Goal: Transaction & Acquisition: Obtain resource

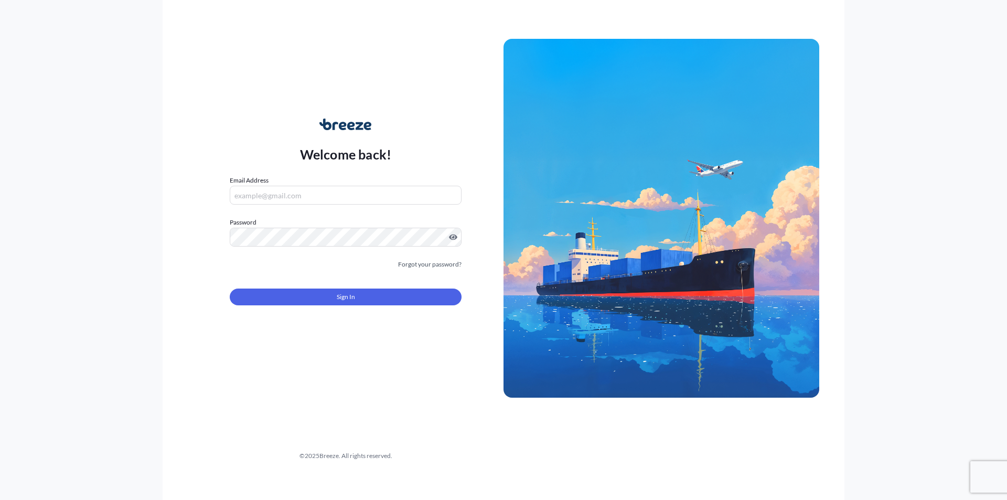
click at [274, 198] on input "Email Address" at bounding box center [346, 195] width 232 height 19
click at [251, 193] on input "Email Address" at bounding box center [346, 195] width 232 height 19
paste input "K4MzpZAP3P"
type input "K4MzpZAP3P"
drag, startPoint x: 221, startPoint y: 187, endPoint x: 201, endPoint y: 194, distance: 20.9
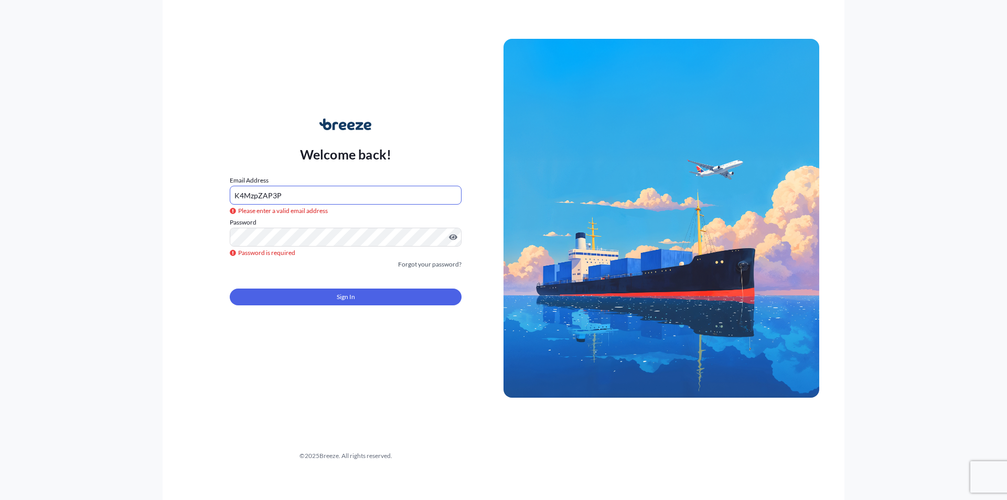
click at [201, 194] on div "Welcome back! Email Address K4MzpZAP3P Please enter a valid email address Passw…" at bounding box center [346, 218] width 316 height 241
type input "[EMAIL_ADDRESS][DOMAIN_NAME]"
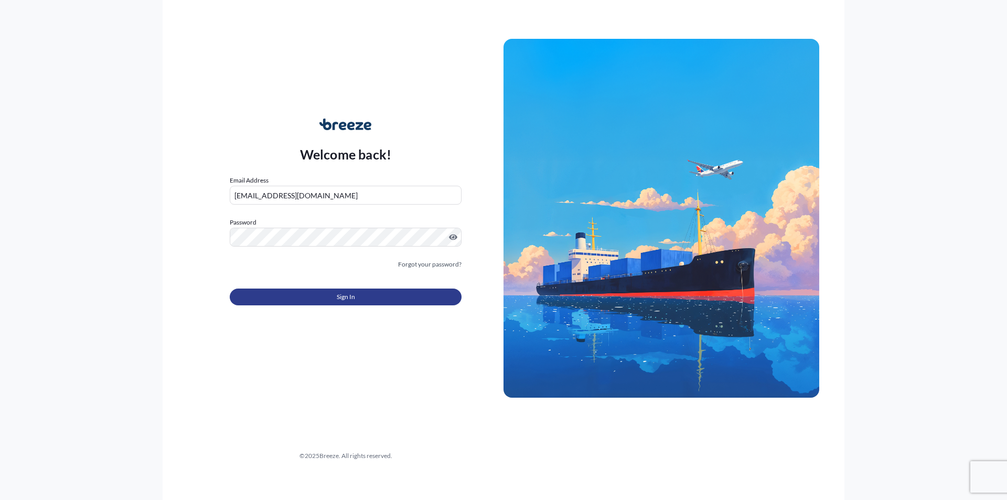
click at [334, 305] on button "Sign In" at bounding box center [346, 297] width 232 height 17
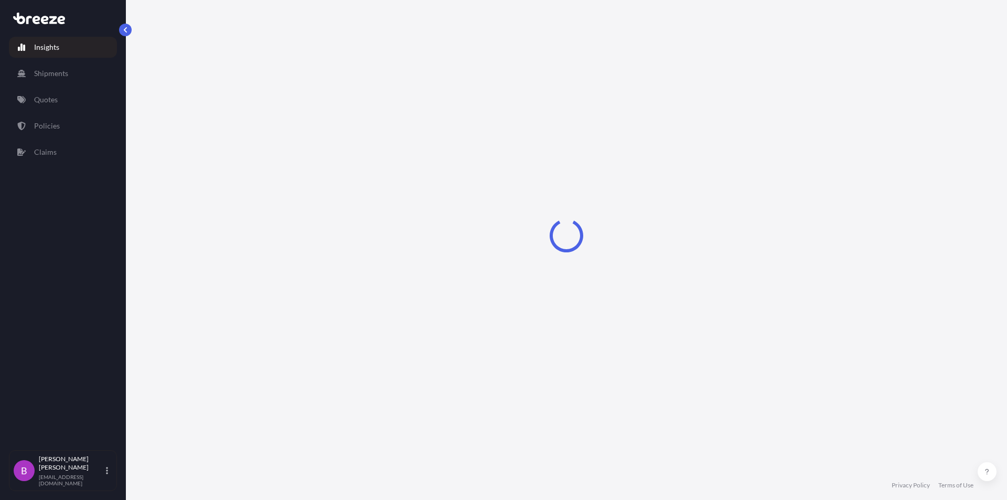
select select "2025"
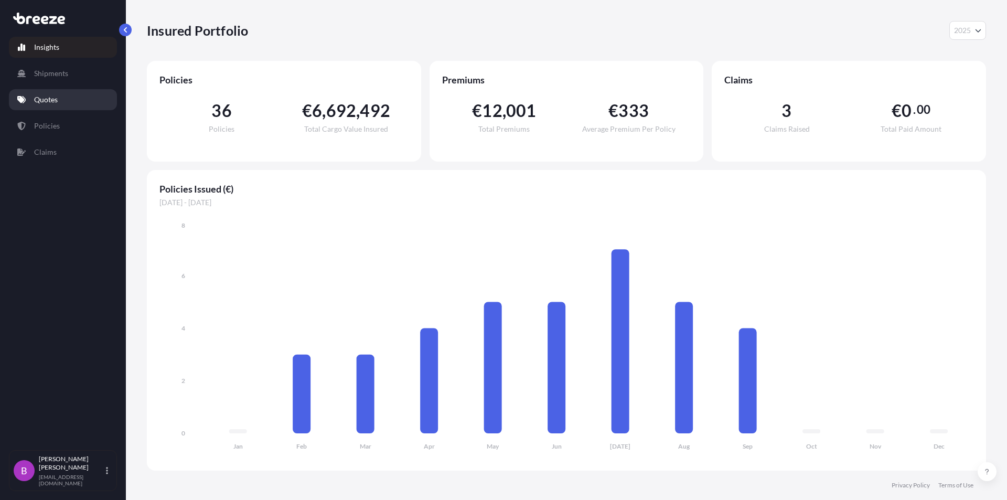
click at [49, 96] on p "Quotes" at bounding box center [46, 99] width 24 height 10
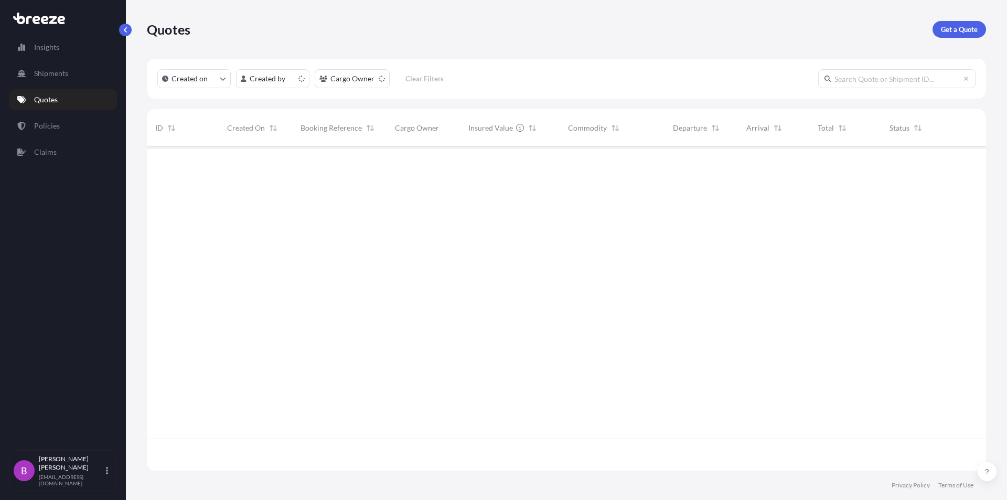
scroll to position [322, 831]
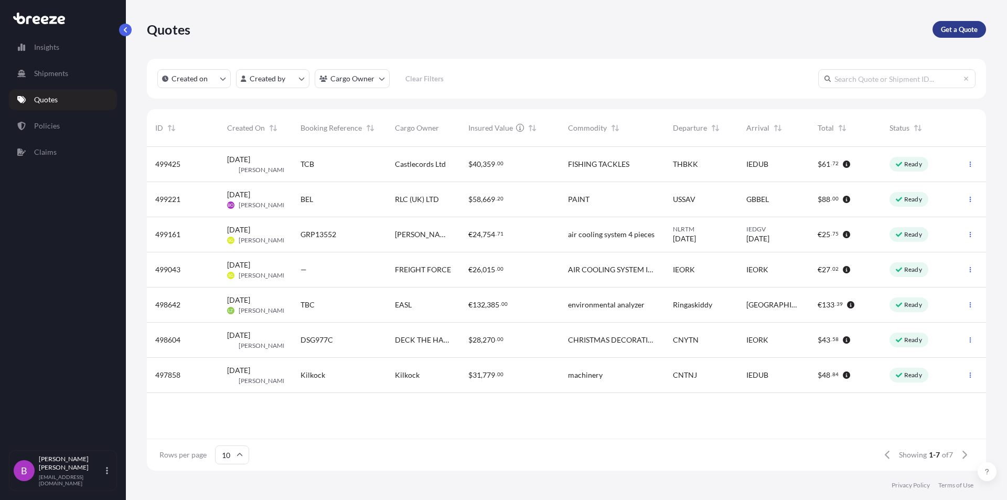
click at [955, 27] on p "Get a Quote" at bounding box center [959, 29] width 37 height 10
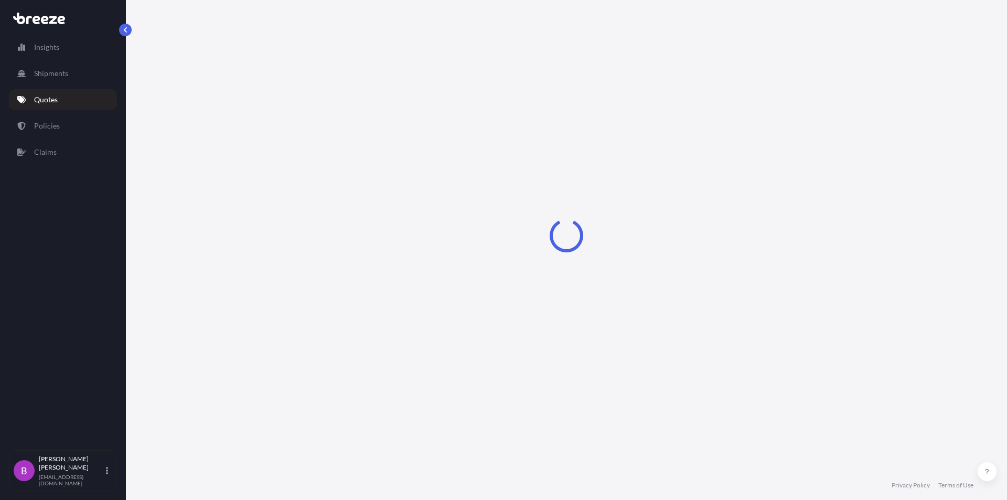
select select "Sea"
select select "1"
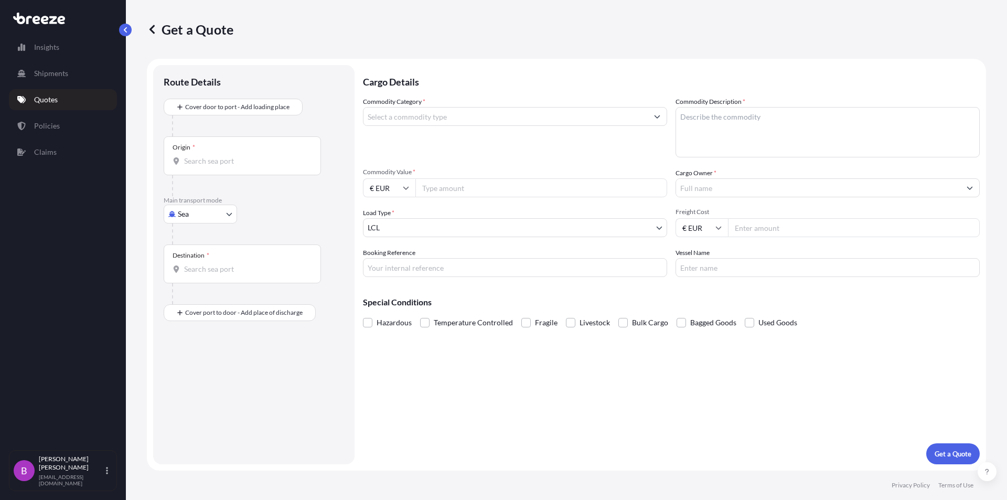
click at [207, 170] on div "Origin *" at bounding box center [242, 155] width 157 height 39
click at [207, 166] on input "Origin *" at bounding box center [246, 161] width 124 height 10
type input "IEDUB - [GEOGRAPHIC_DATA], [GEOGRAPHIC_DATA]"
click at [193, 268] on div "Destination *" at bounding box center [242, 268] width 157 height 39
click at [193, 268] on input "Destination *" at bounding box center [246, 273] width 124 height 10
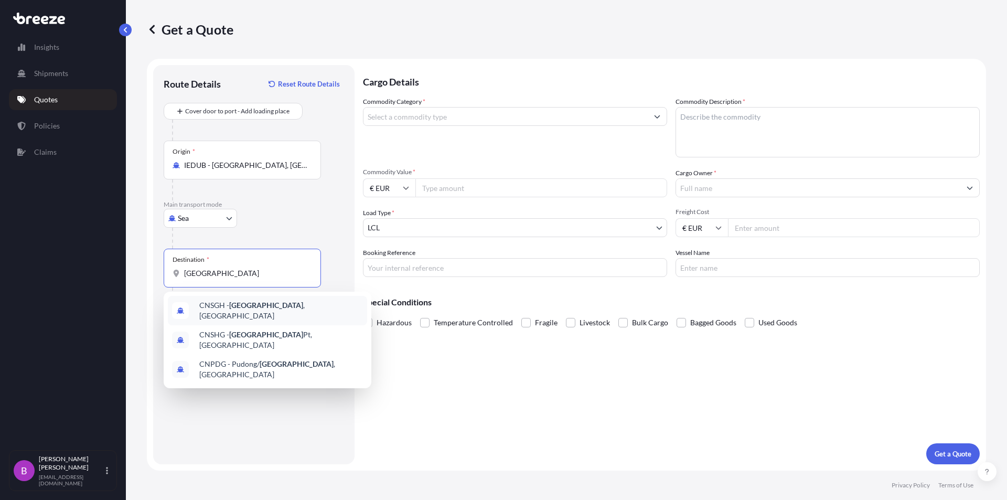
click at [234, 317] on div "CNSGH - [GEOGRAPHIC_DATA] , [GEOGRAPHIC_DATA]" at bounding box center [267, 310] width 199 height 29
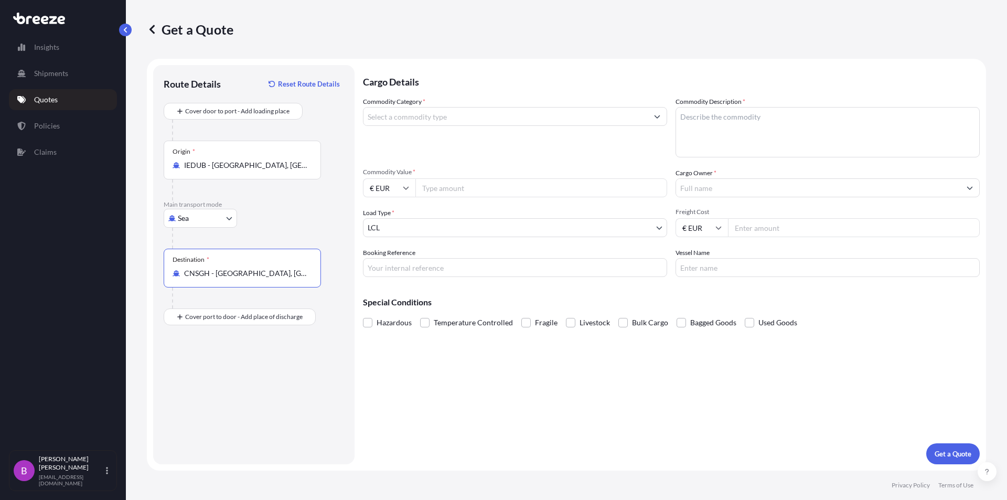
type input "CNSGH - [GEOGRAPHIC_DATA], [GEOGRAPHIC_DATA]"
click at [400, 116] on input "Commodity Category *" at bounding box center [506, 116] width 284 height 19
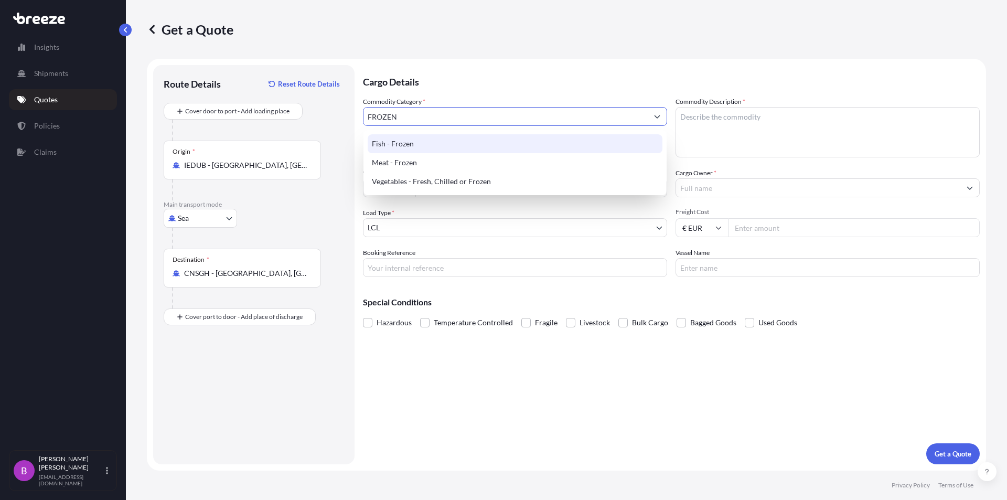
click at [415, 146] on div "Fish - Frozen" at bounding box center [515, 143] width 295 height 19
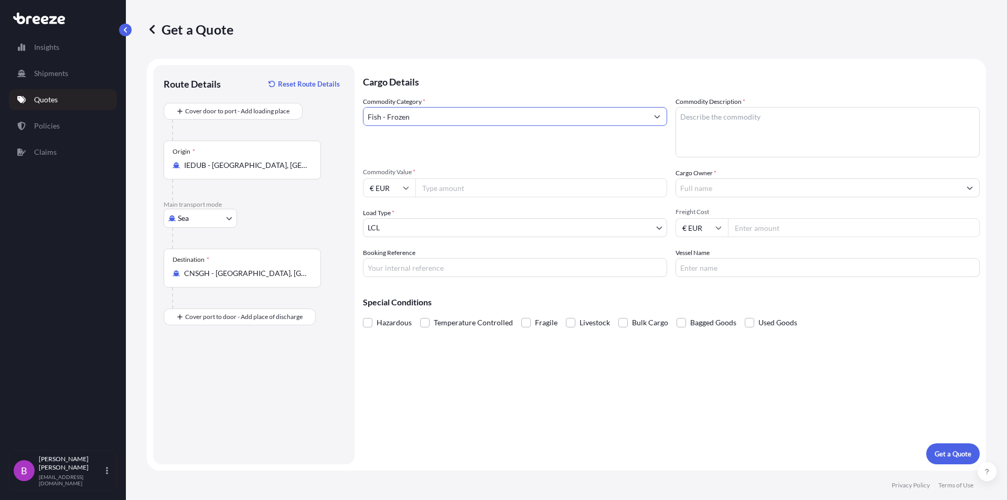
type input "Fish - Frozen"
click at [720, 105] on label "Commodity Description *" at bounding box center [711, 102] width 70 height 10
click at [720, 107] on textarea "Commodity Description *" at bounding box center [828, 132] width 304 height 50
click at [711, 125] on textarea "Commodity Description *" at bounding box center [828, 132] width 304 height 50
type textarea "SCAMPI"
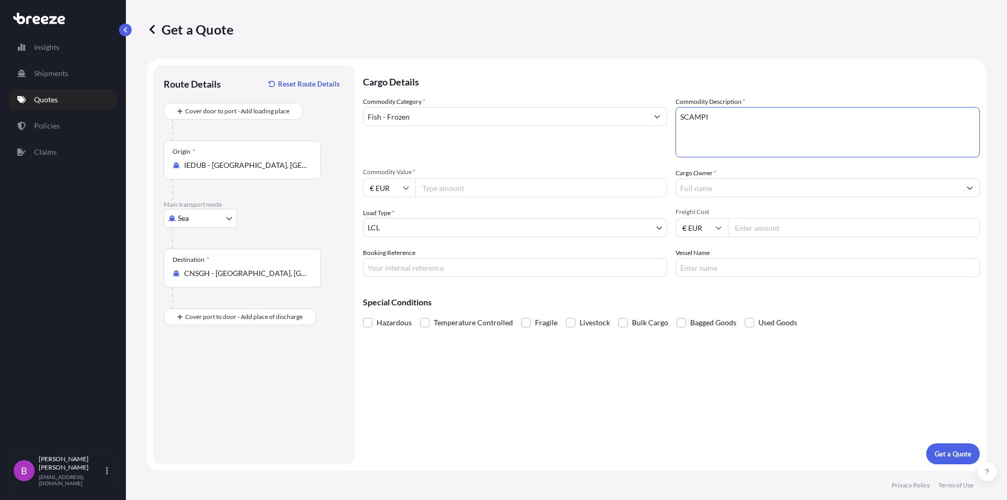
click at [451, 191] on input "Commodity Value *" at bounding box center [541, 187] width 252 height 19
type input "197031.22"
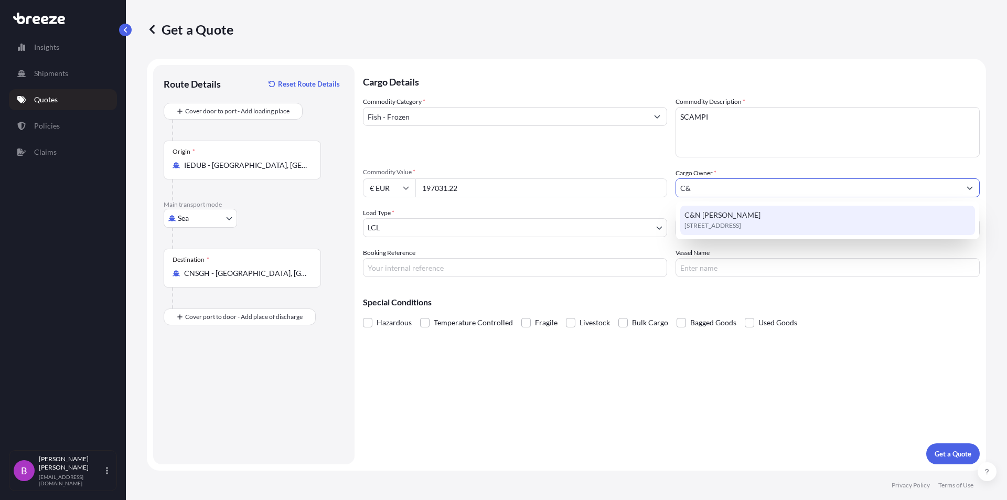
click at [771, 232] on div "[STREET_ADDRESS][PERSON_NAME]" at bounding box center [827, 220] width 295 height 29
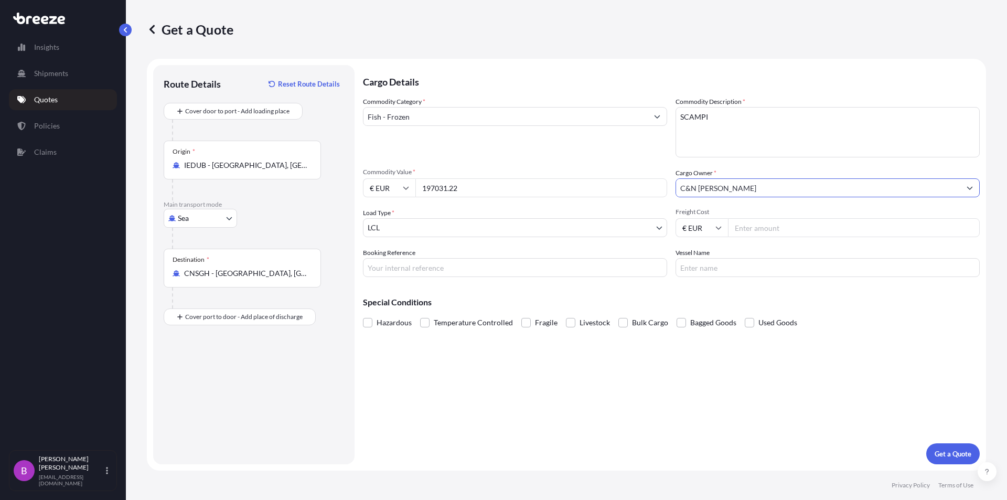
click at [750, 190] on input "C&N [PERSON_NAME]" at bounding box center [818, 187] width 284 height 19
type input "C&N [PERSON_NAME]"
click at [400, 226] on body "15 options available. 1 option available. Insights Shipments Quotes Policies Cl…" at bounding box center [503, 250] width 1007 height 500
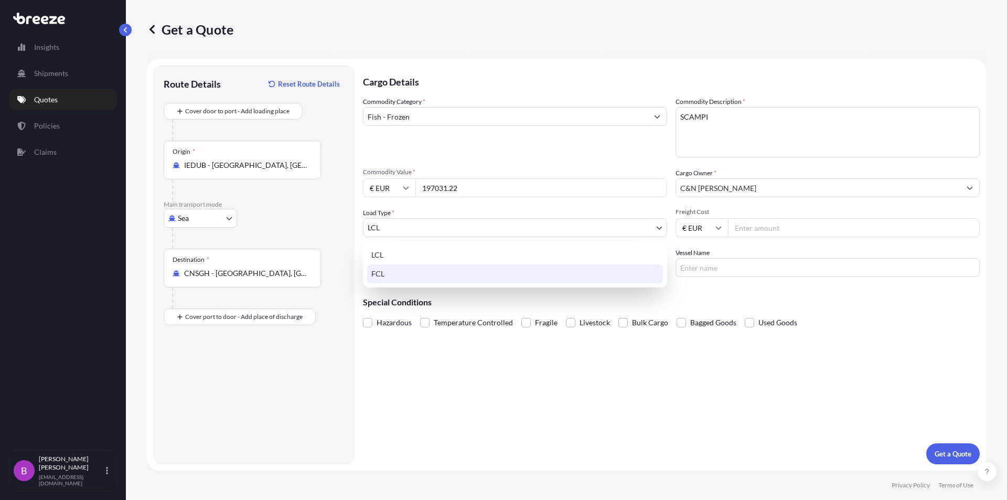
click at [394, 274] on div "FCL" at bounding box center [515, 273] width 296 height 19
select select "2"
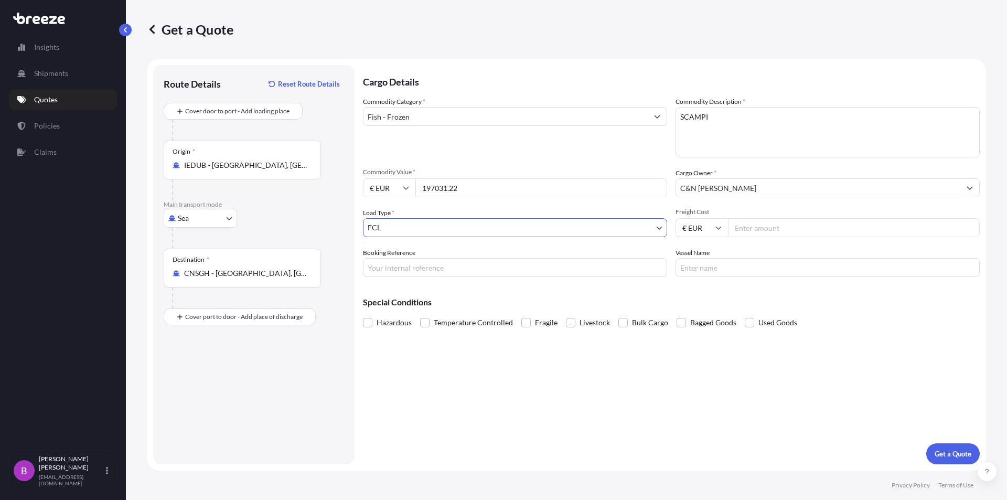
click at [768, 228] on input "Freight Cost" at bounding box center [854, 227] width 252 height 19
click at [717, 225] on icon at bounding box center [718, 228] width 6 height 6
click at [700, 302] on div "$ USD" at bounding box center [702, 301] width 44 height 20
type input "$ USD"
click at [751, 229] on input "Freight Cost" at bounding box center [854, 227] width 252 height 19
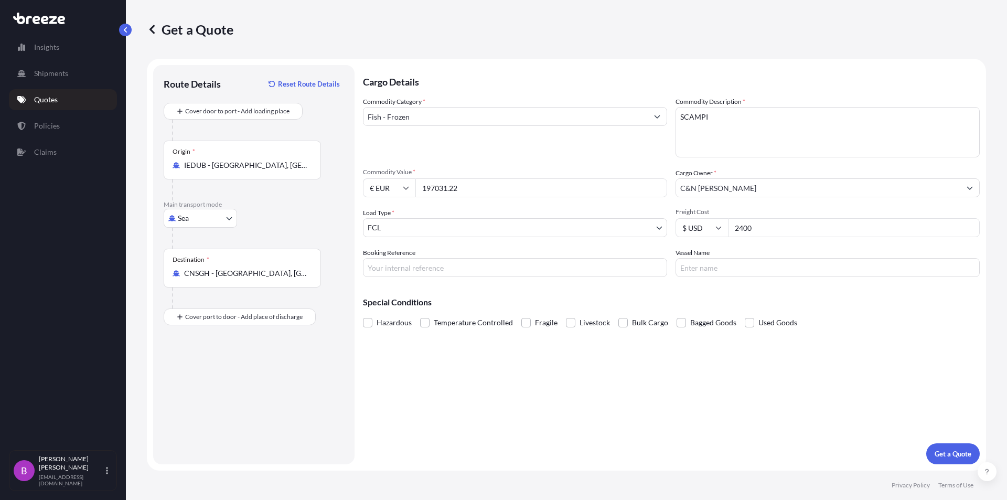
type input "2400"
click at [420, 264] on input "Booking Reference" at bounding box center [515, 267] width 304 height 19
type input "c"
type input "CEX4729"
type input "e"
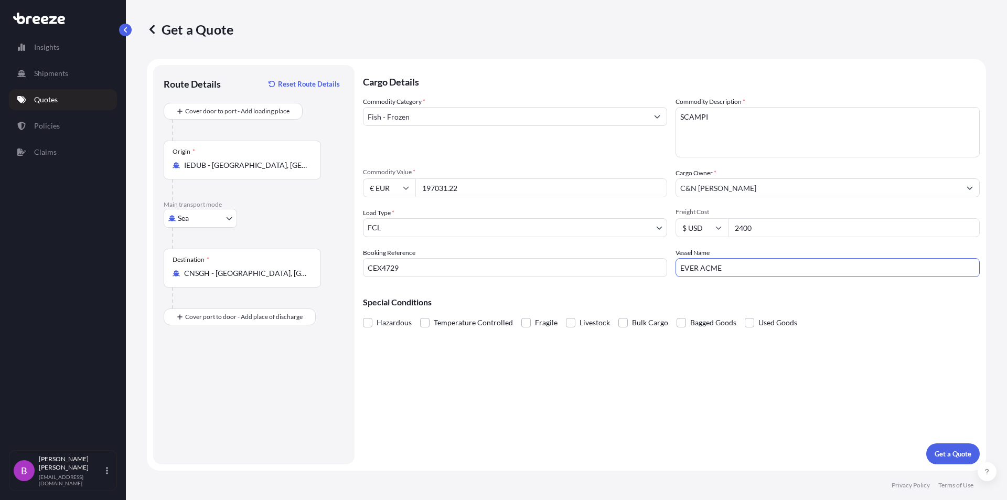
type input "EVER ACME"
click at [436, 317] on span "Temperature Controlled" at bounding box center [473, 323] width 79 height 16
click at [420, 315] on input "Temperature Controlled" at bounding box center [420, 315] width 0 height 0
click at [958, 454] on p "Get a Quote" at bounding box center [953, 453] width 37 height 10
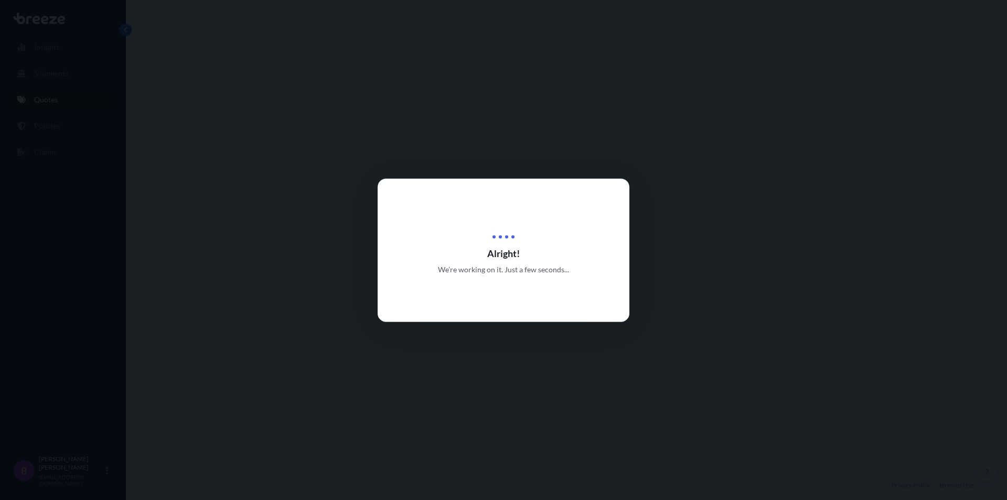
select select "Sea"
select select "2"
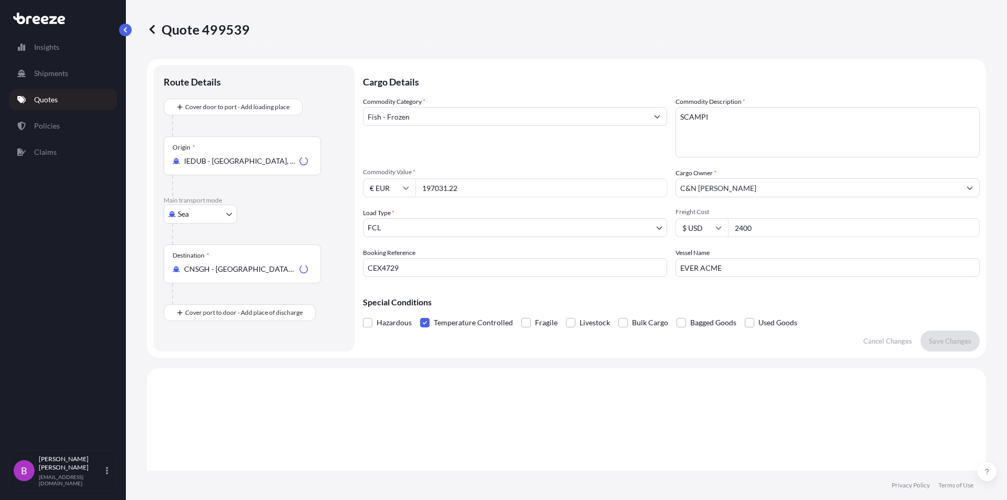
scroll to position [316, 0]
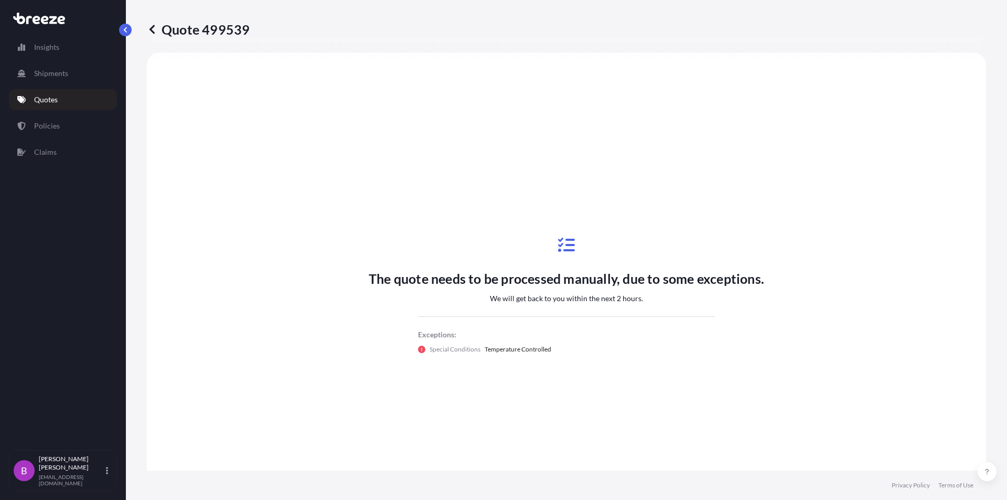
click at [56, 100] on p "Quotes" at bounding box center [46, 99] width 24 height 10
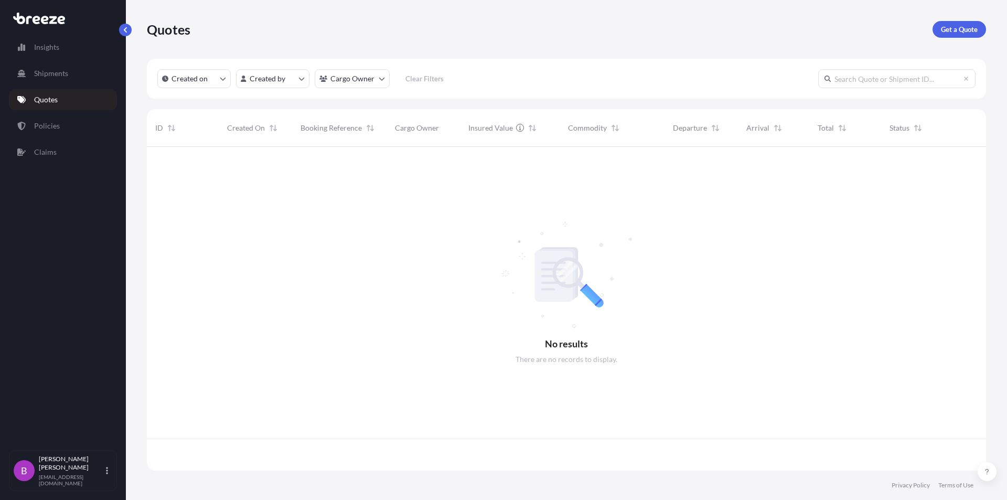
scroll to position [322, 831]
click at [949, 30] on p "Get a Quote" at bounding box center [959, 29] width 37 height 10
select select "Sea"
select select "1"
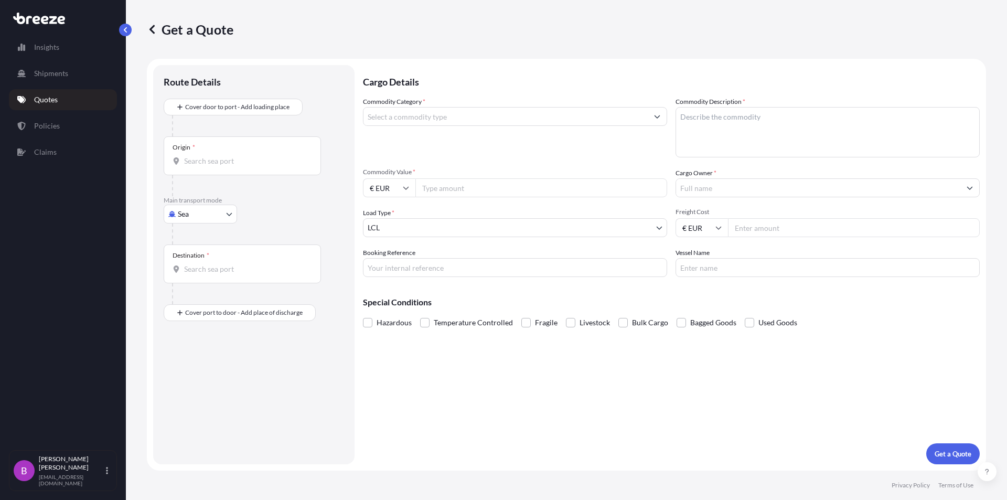
click at [402, 106] on label "Commodity Category *" at bounding box center [394, 102] width 62 height 10
click at [402, 107] on input "Commodity Category *" at bounding box center [506, 116] width 284 height 19
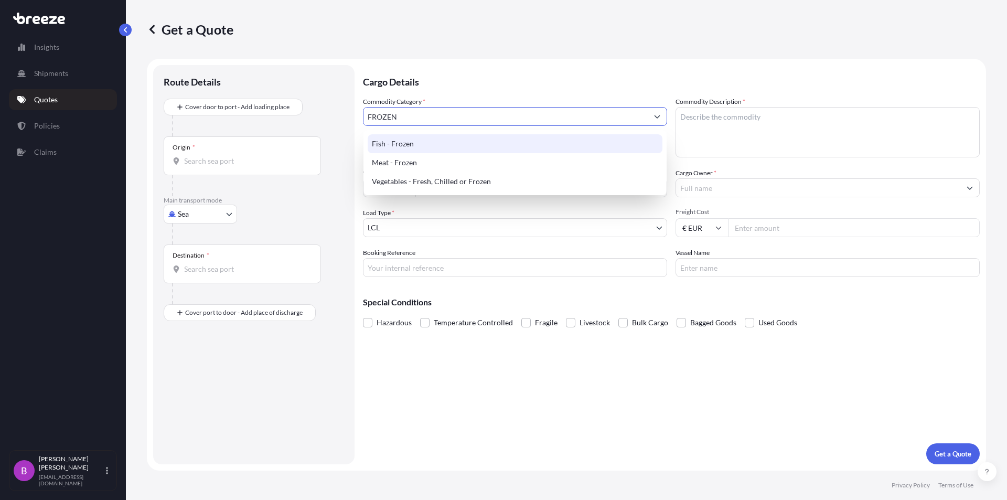
click at [400, 152] on div "Fish - Frozen" at bounding box center [515, 143] width 295 height 19
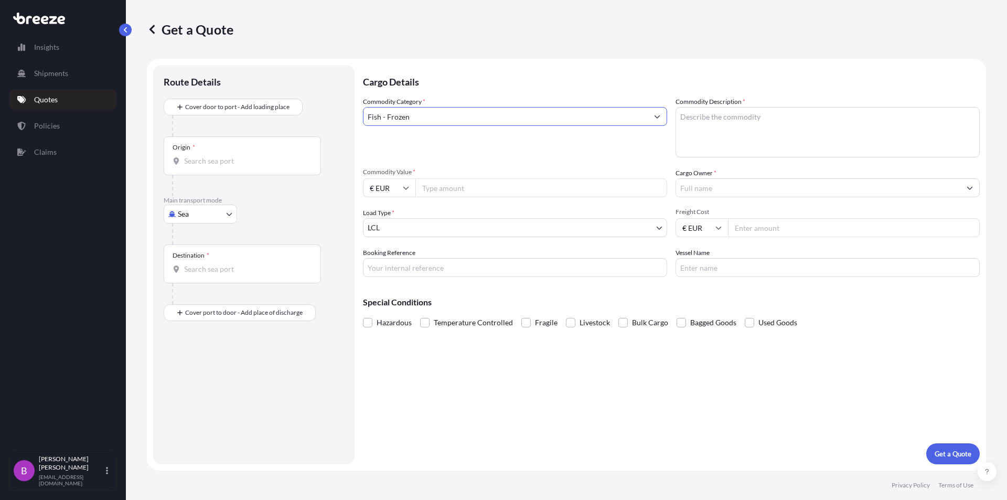
type input "Fish - Frozen"
click at [734, 115] on textarea "Commodity Description *" at bounding box center [828, 132] width 304 height 50
type textarea "lobster"
click at [168, 499] on footer "Privacy Policy Terms of Use" at bounding box center [566, 485] width 881 height 29
click at [449, 193] on input "203" at bounding box center [541, 187] width 252 height 19
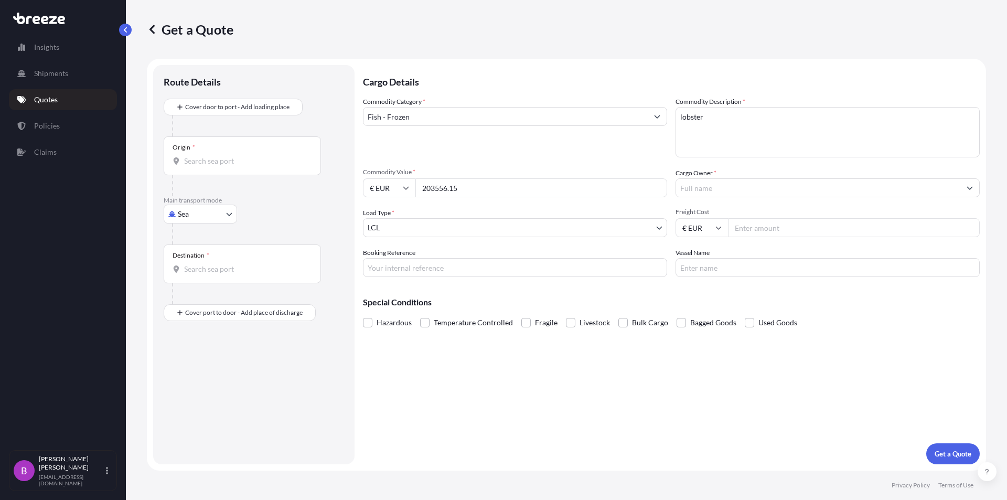
type input "203556.15"
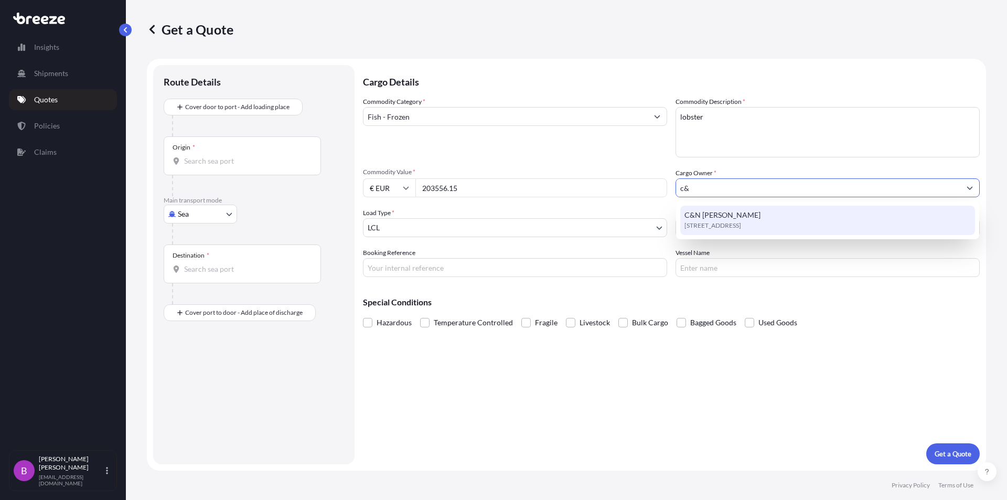
click at [709, 221] on span "[STREET_ADDRESS]" at bounding box center [713, 225] width 57 height 10
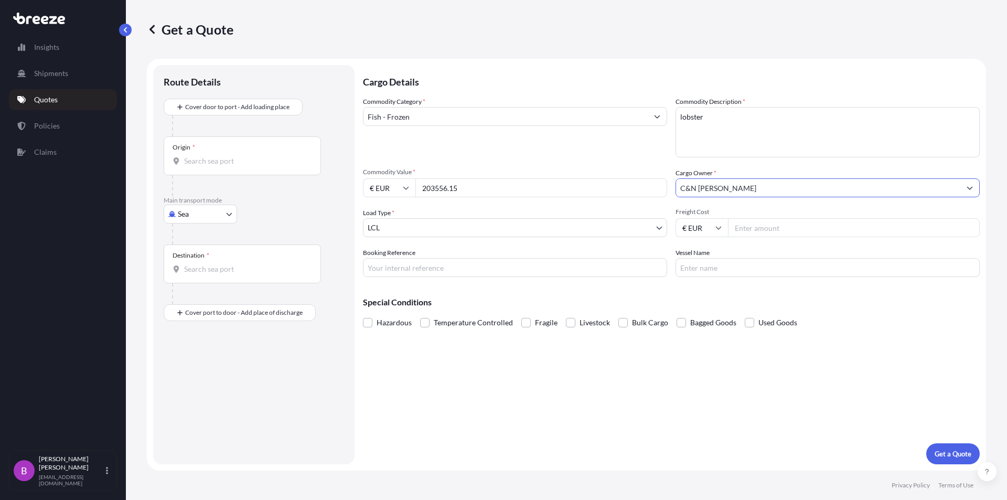
type input "C&N [PERSON_NAME]"
click at [404, 223] on body "15 options available. 9 options available. 0 options available. 9 options avail…" at bounding box center [503, 250] width 1007 height 500
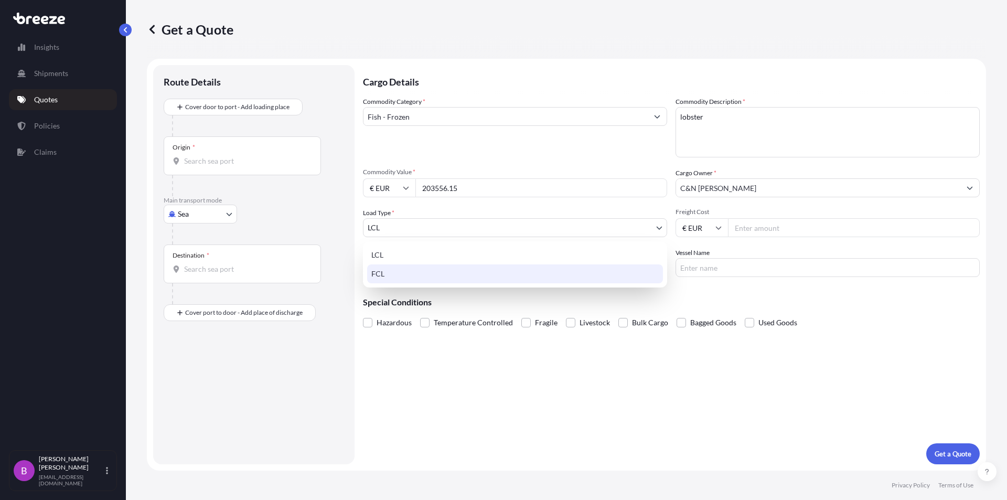
click at [391, 265] on div "FCL" at bounding box center [515, 273] width 296 height 19
select select "2"
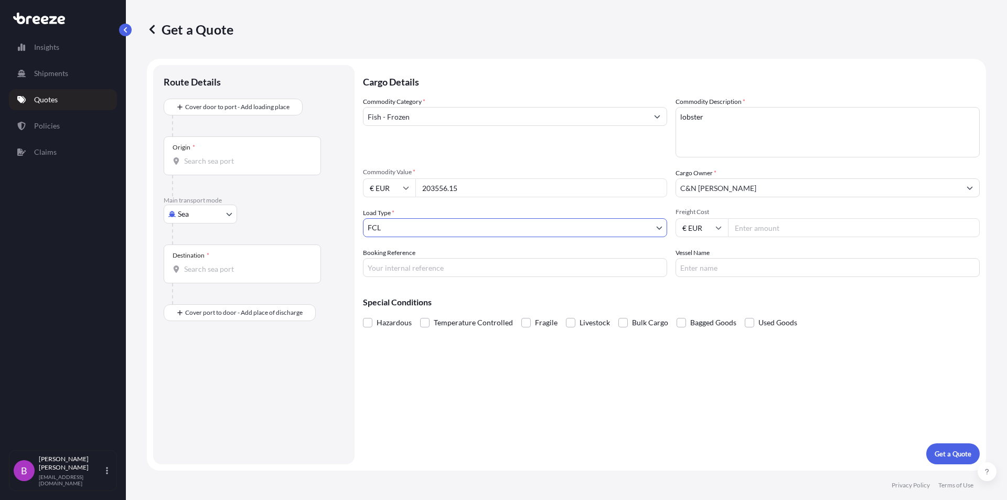
click at [717, 228] on icon at bounding box center [718, 228] width 6 height 6
click at [700, 300] on div "$ USD" at bounding box center [702, 301] width 44 height 20
type input "$ USD"
click at [755, 234] on input "Freight Cost" at bounding box center [854, 227] width 252 height 19
type input "2400"
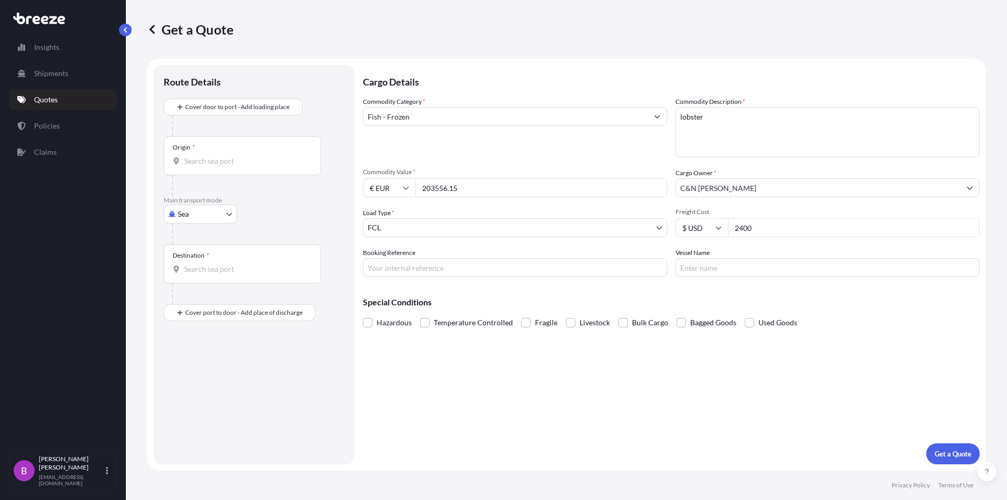
click at [414, 275] on input "Booking Reference" at bounding box center [515, 267] width 304 height 19
click at [394, 268] on input "Booking Reference" at bounding box center [515, 267] width 304 height 19
type input "CEX4728"
click at [223, 162] on input "Origin *" at bounding box center [246, 161] width 124 height 10
type input "IEDUB - [GEOGRAPHIC_DATA], [GEOGRAPHIC_DATA]"
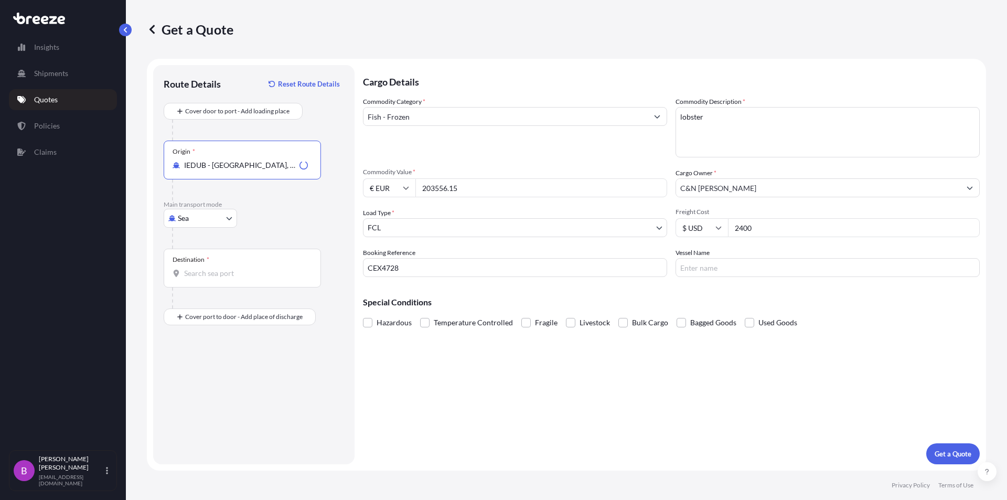
click at [206, 280] on div "Destination *" at bounding box center [242, 268] width 157 height 39
click at [206, 279] on input "Destination *" at bounding box center [246, 273] width 124 height 10
type input "CNSGH - [GEOGRAPHIC_DATA], [GEOGRAPHIC_DATA]"
click at [769, 266] on input "Vessel Name" at bounding box center [828, 267] width 304 height 19
type input "EVER ACME"
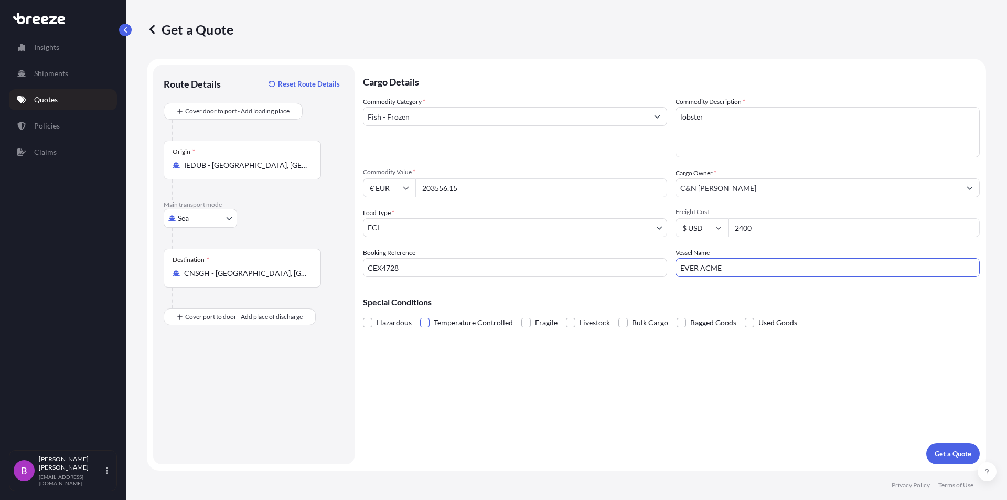
click at [429, 320] on span at bounding box center [424, 322] width 9 height 9
click at [420, 315] on input "Temperature Controlled" at bounding box center [420, 315] width 0 height 0
click at [957, 456] on p "Get a Quote" at bounding box center [953, 453] width 37 height 10
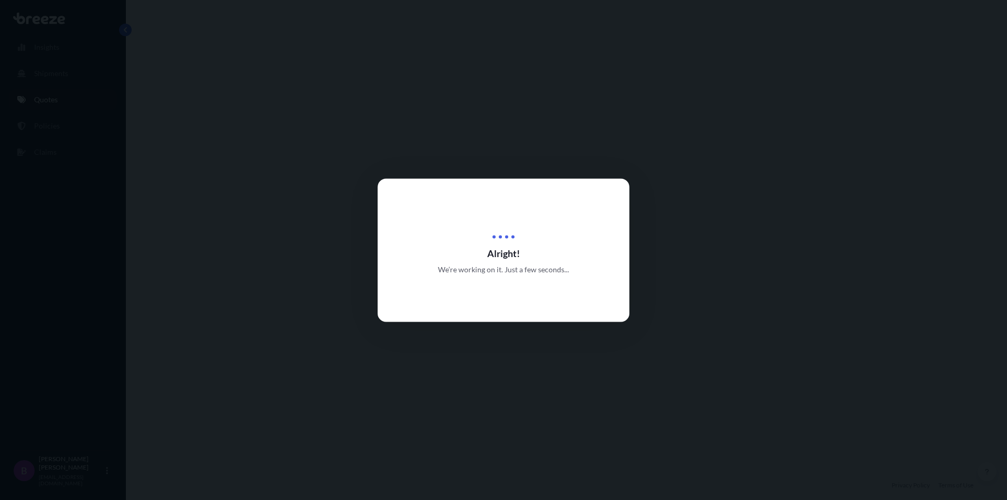
select select "Sea"
select select "2"
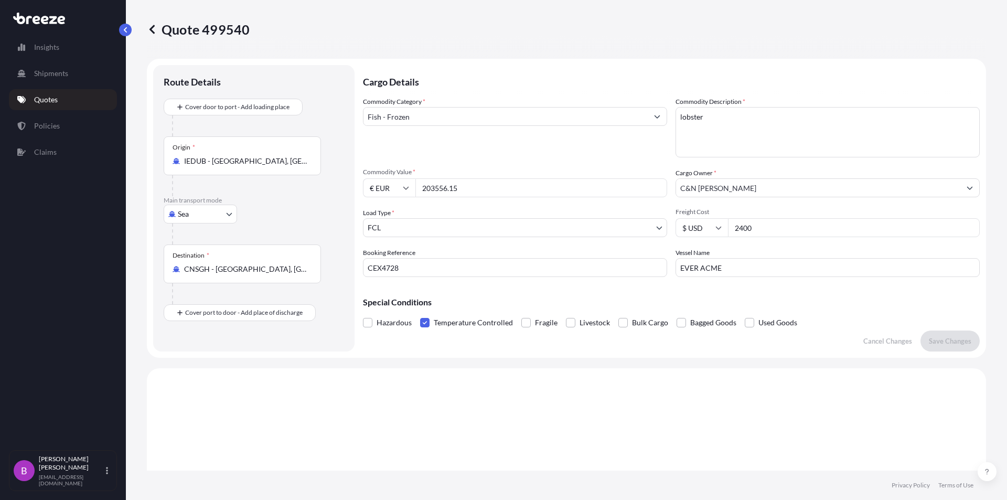
scroll to position [316, 0]
